Goal: Transaction & Acquisition: Purchase product/service

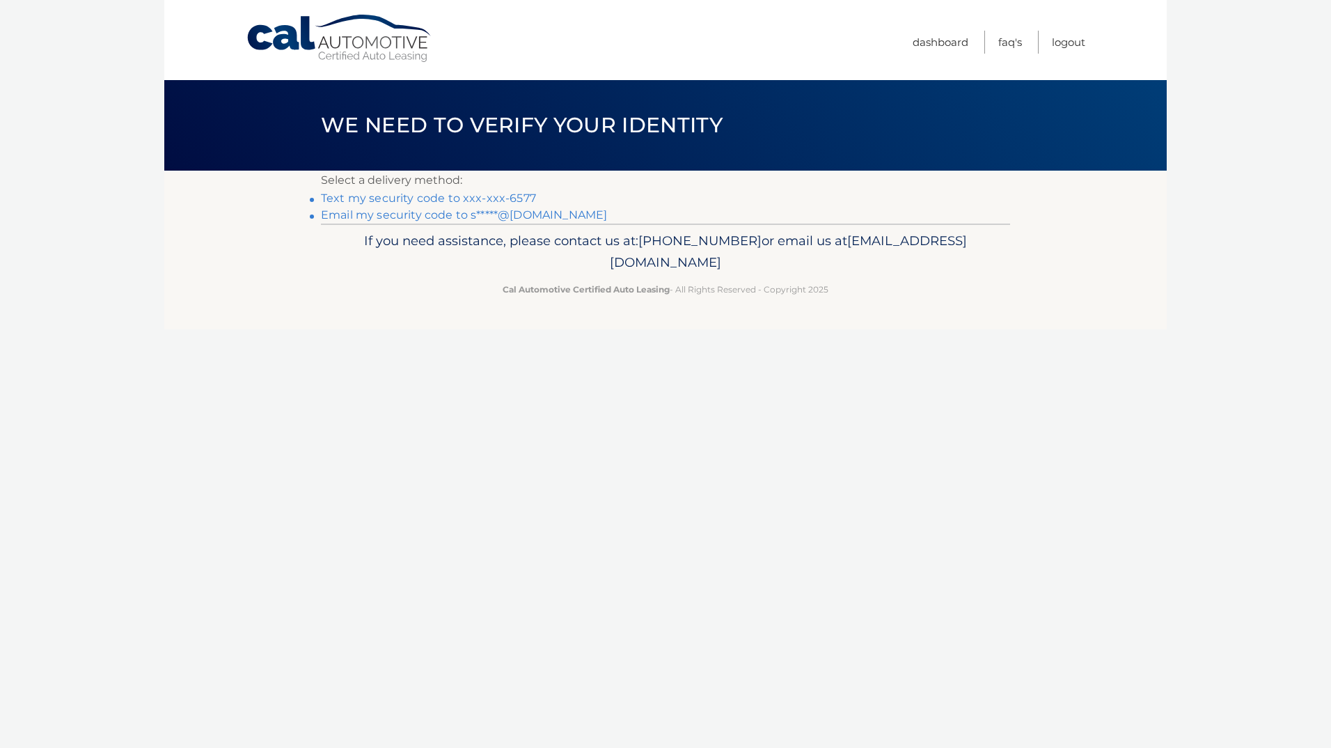
click at [513, 200] on link "Text my security code to xxx-xxx-6577" at bounding box center [428, 197] width 215 height 13
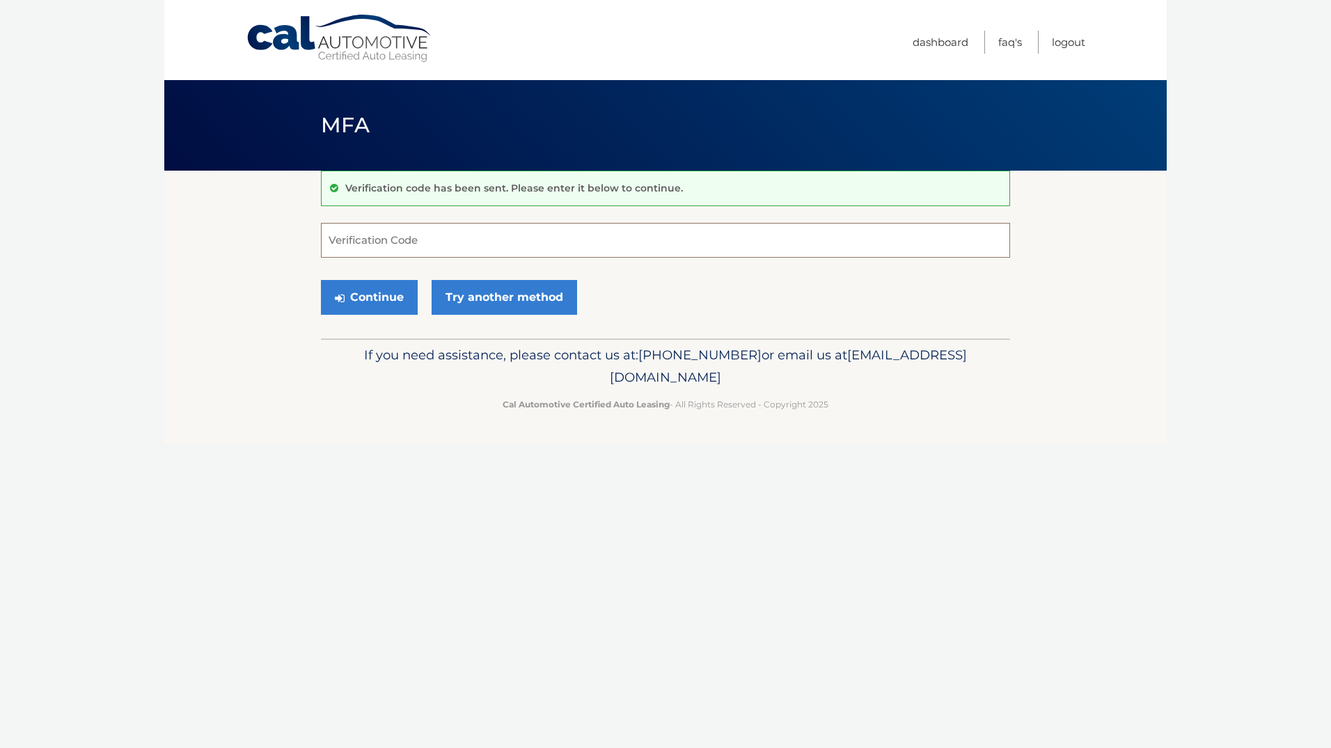
click at [399, 249] on input "Verification Code" at bounding box center [665, 240] width 689 height 35
click at [382, 250] on input "Verification Code" at bounding box center [665, 240] width 689 height 35
type input "883983"
click at [384, 292] on button "Continue" at bounding box center [369, 297] width 97 height 35
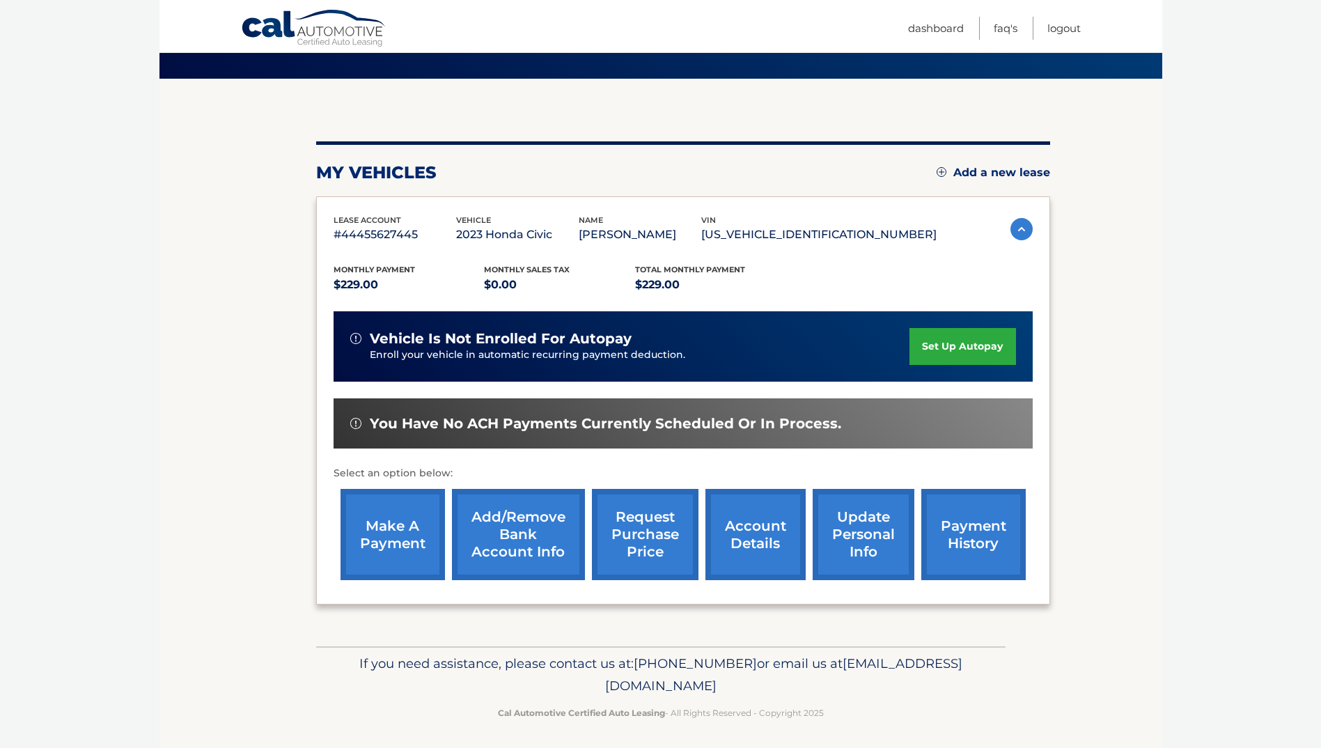
scroll to position [96, 0]
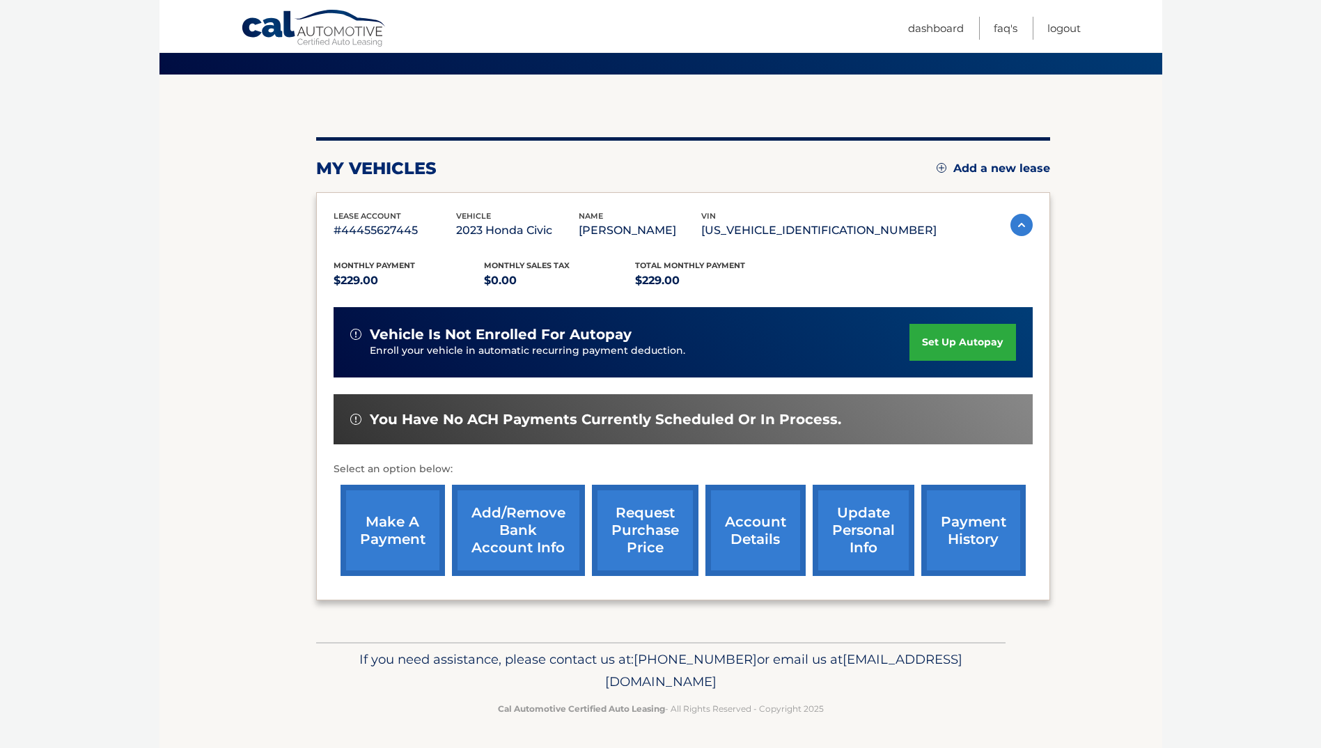
click at [410, 548] on link "make a payment" at bounding box center [392, 530] width 104 height 91
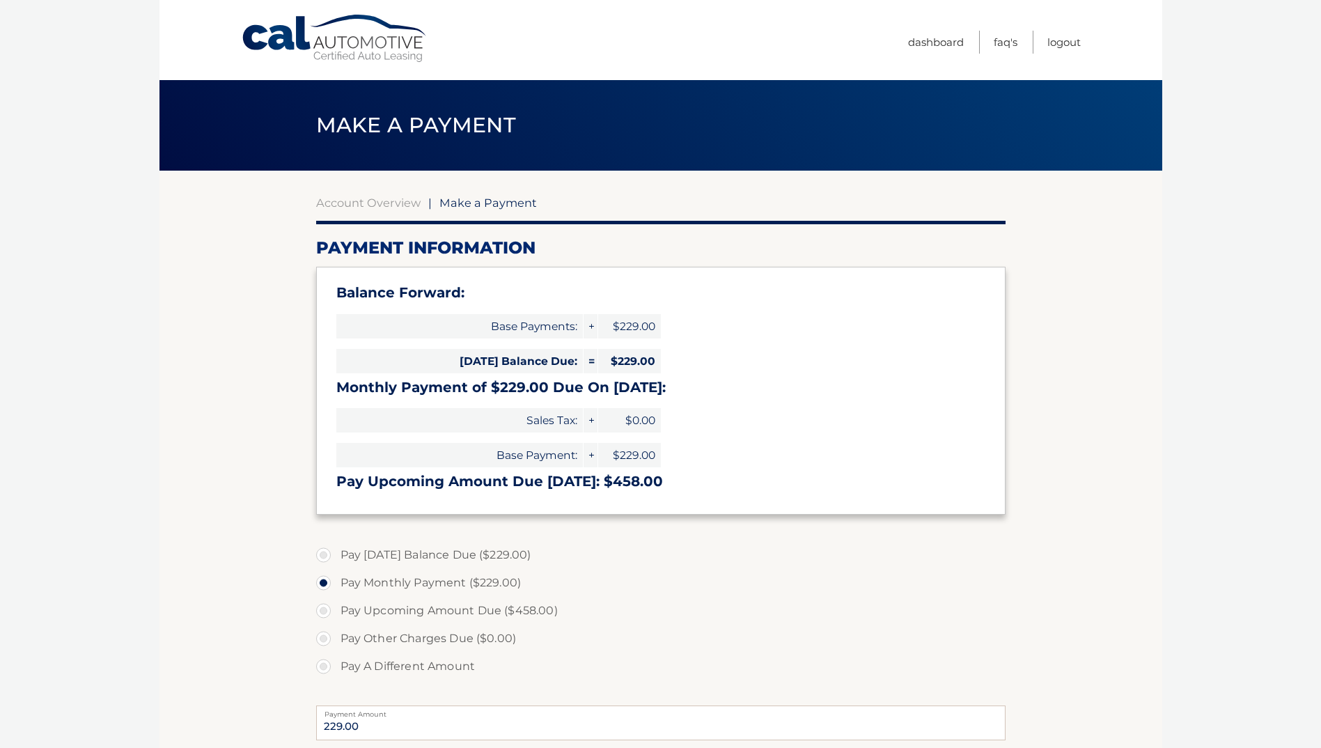
select select "YThjYTNmNGQtMzRkOS00M2VhLWFhMmYtZjZhYWFhOGRkMDlk"
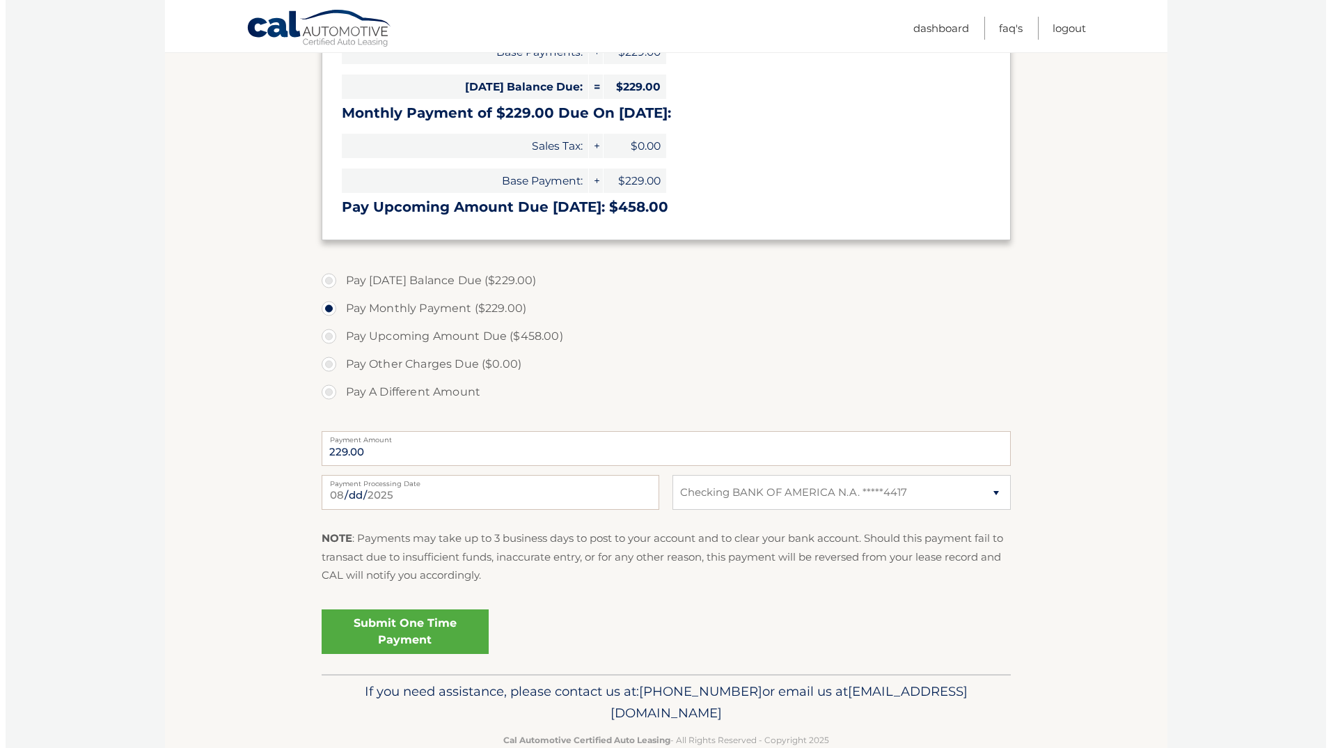
scroll to position [306, 0]
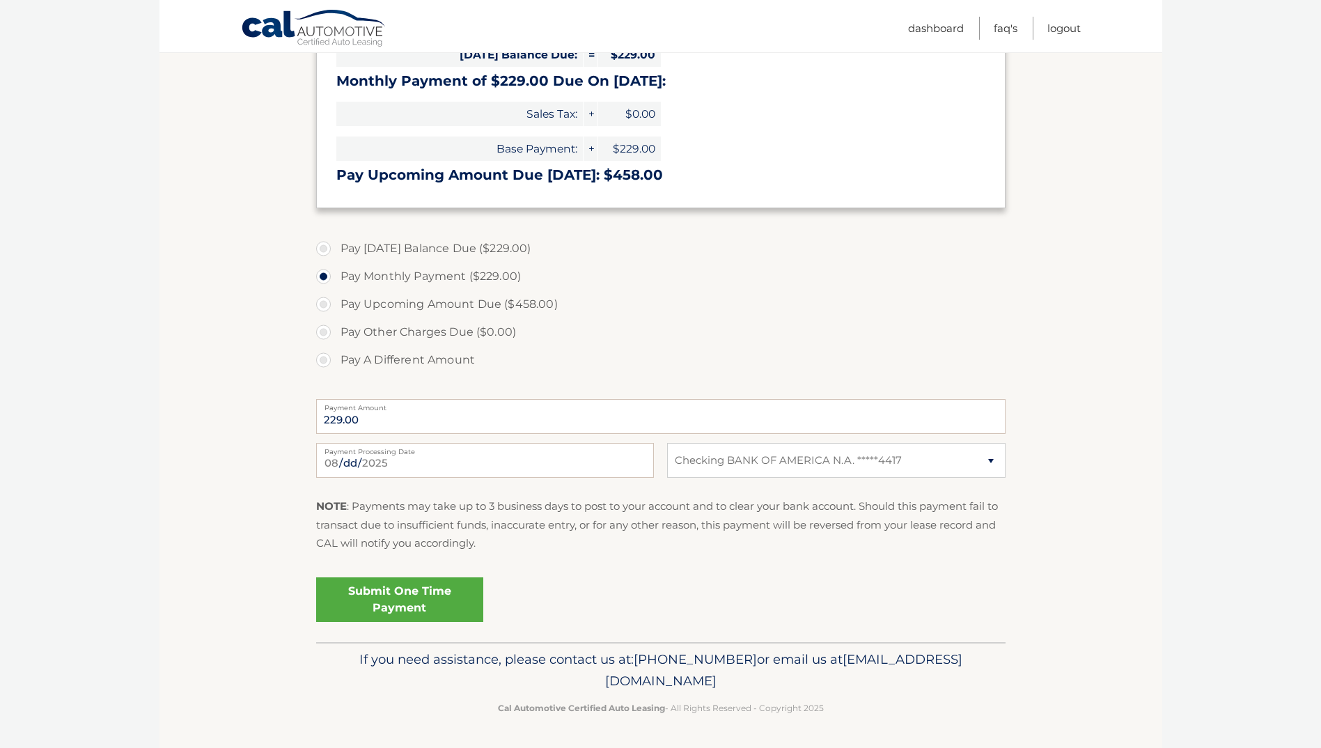
click at [388, 601] on link "Submit One Time Payment" at bounding box center [399, 599] width 167 height 45
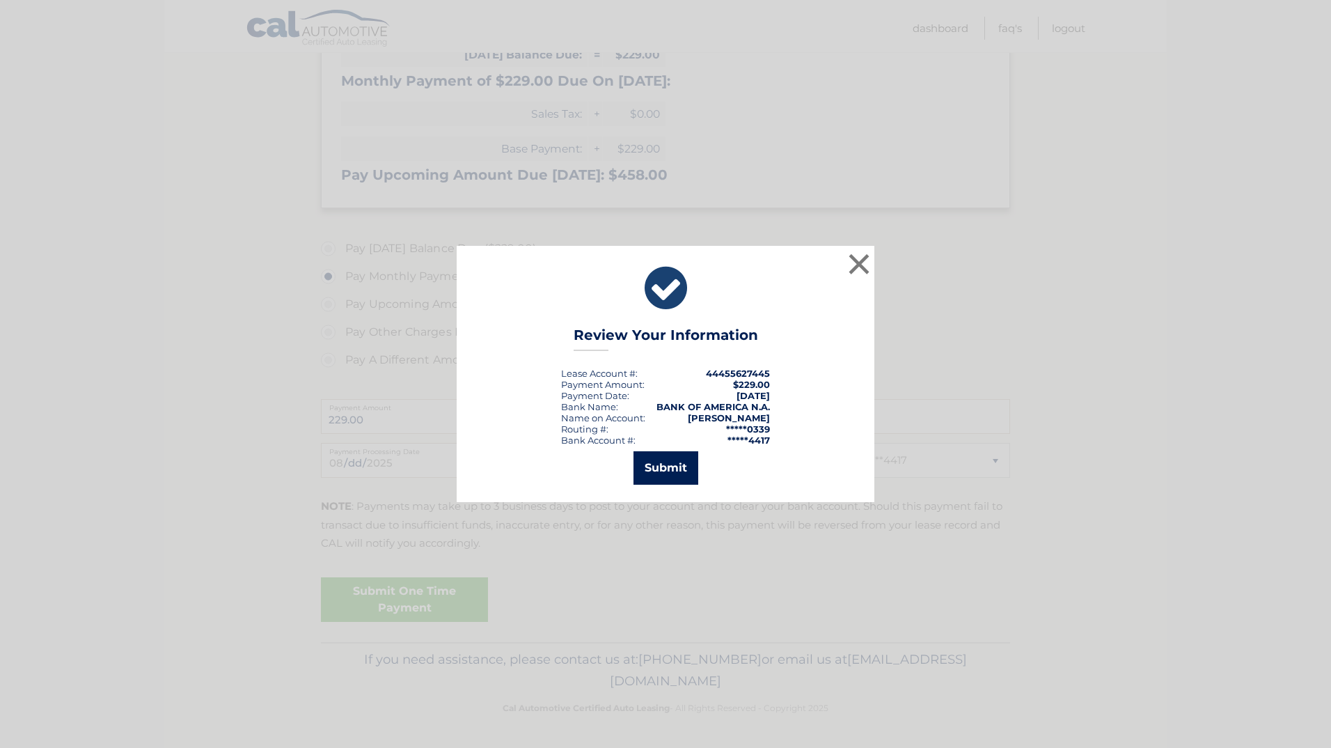
click at [667, 466] on button "Submit" at bounding box center [665, 467] width 65 height 33
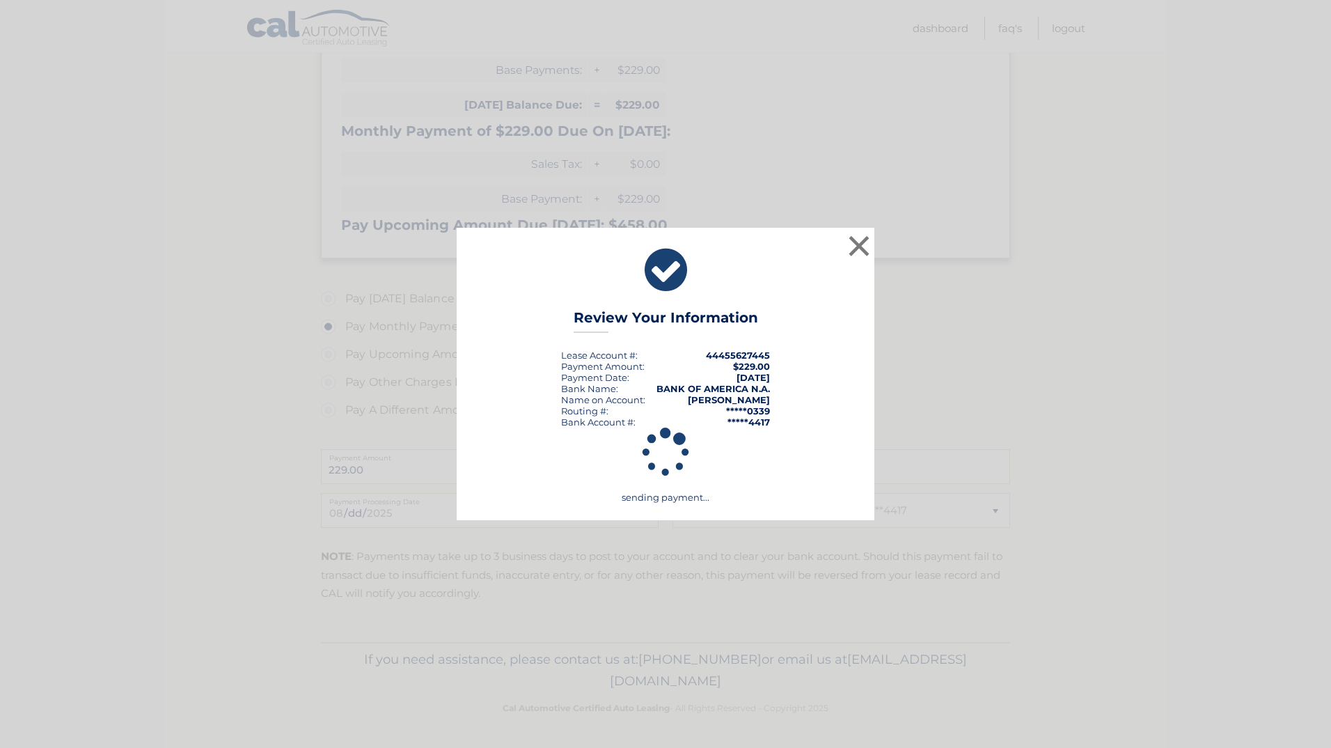
scroll to position [256, 0]
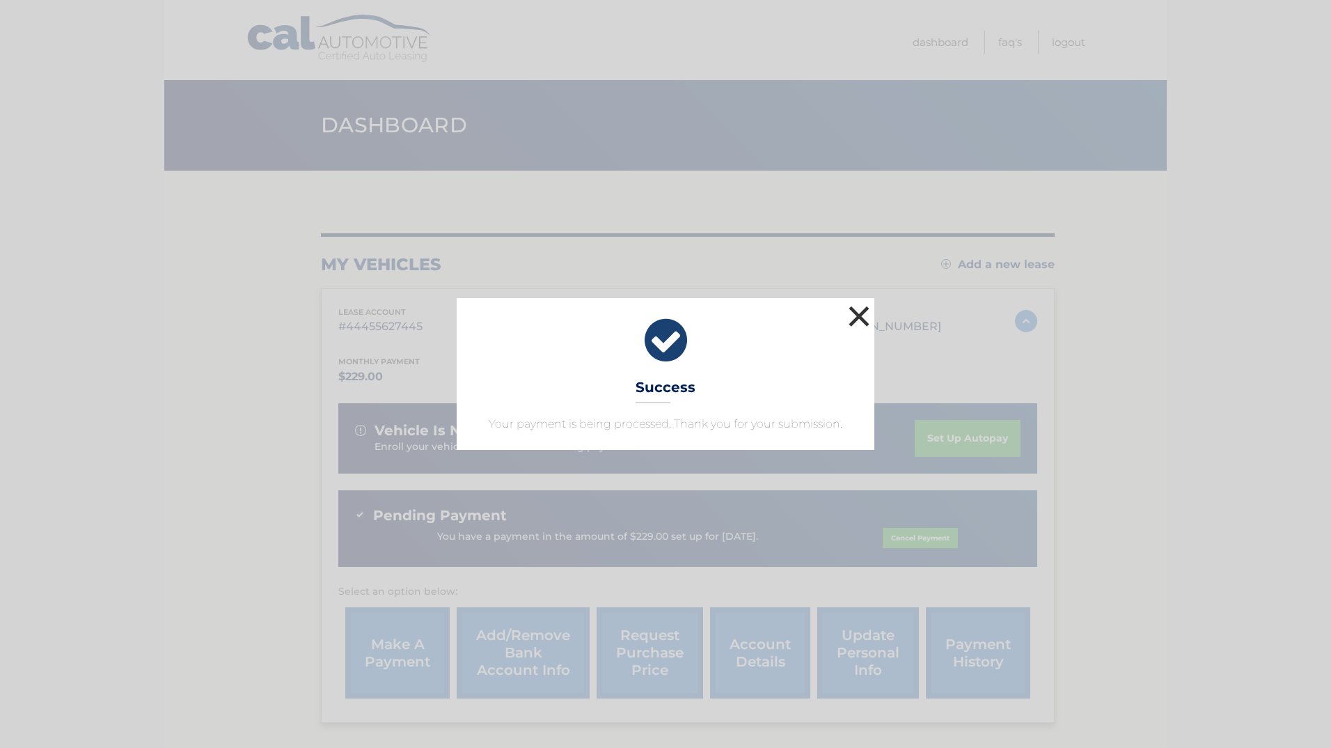
click at [853, 310] on button "×" at bounding box center [859, 316] width 28 height 28
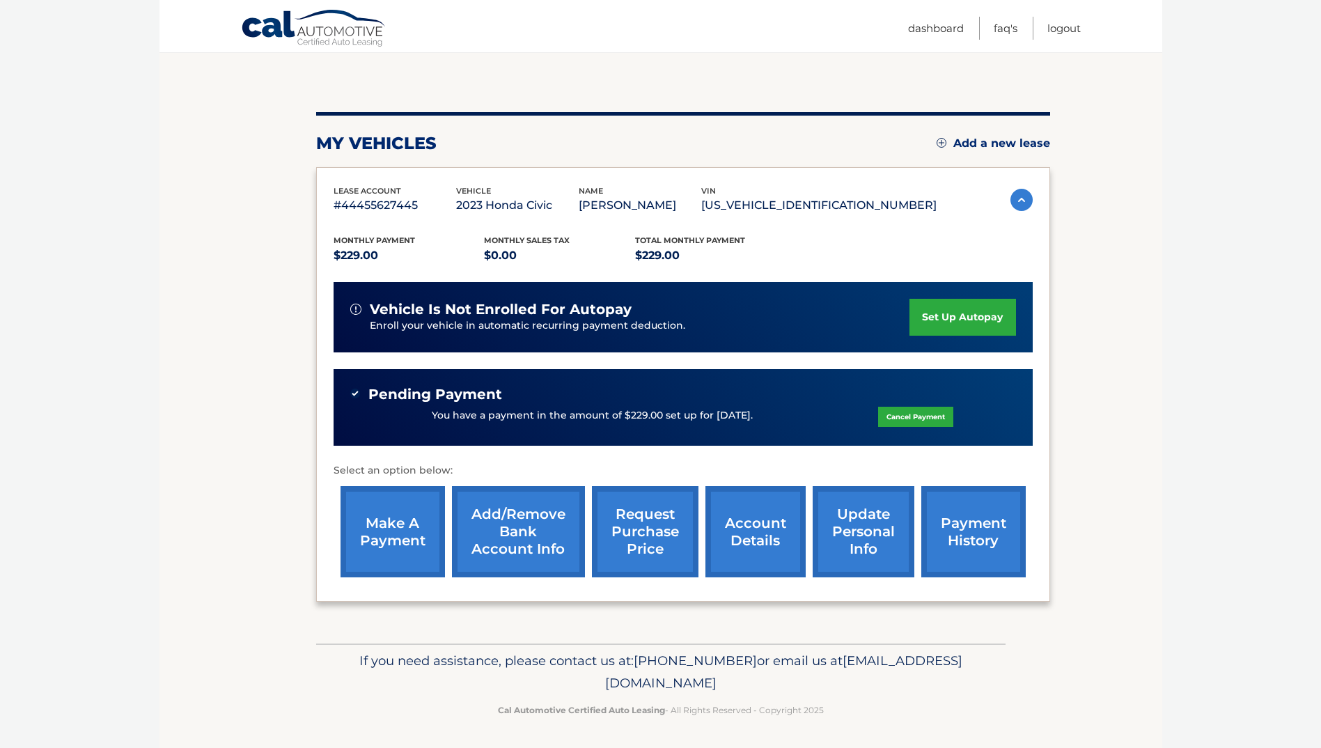
scroll to position [123, 0]
